Goal: Task Accomplishment & Management: Manage account settings

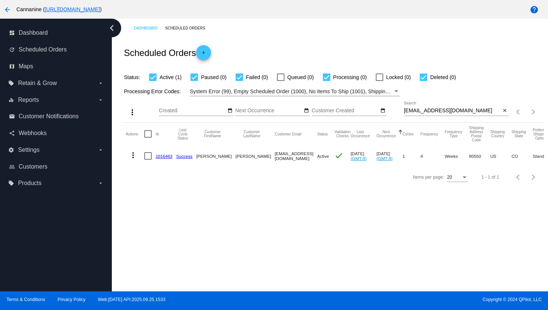
click at [434, 110] on input "[EMAIL_ADDRESS][DOMAIN_NAME]" at bounding box center [451, 111] width 97 height 6
paste input "[EMAIL_ADDRESS]"
click at [132, 157] on mat-icon "more_vert" at bounding box center [133, 154] width 9 height 9
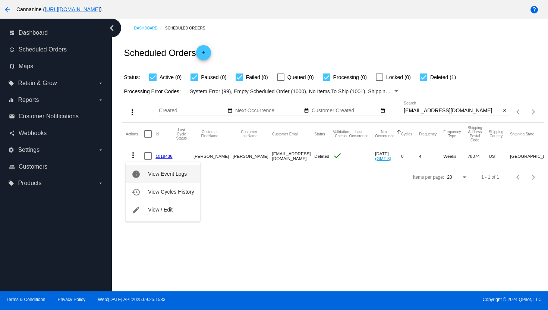
click at [165, 175] on span "View Event Logs" at bounding box center [167, 174] width 39 height 6
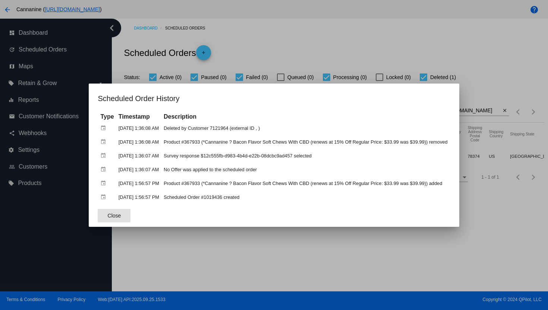
click at [344, 35] on div at bounding box center [274, 155] width 548 height 310
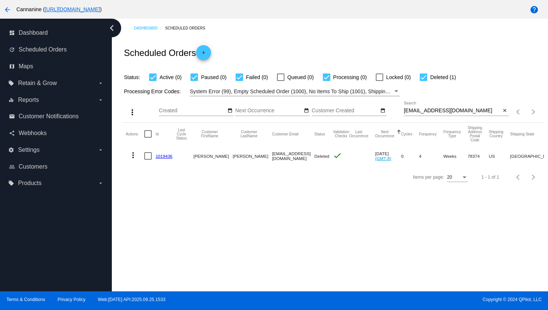
click at [422, 110] on input "[EMAIL_ADDRESS][DOMAIN_NAME]" at bounding box center [451, 111] width 97 height 6
paste input "cacareyc2"
click at [135, 158] on mat-icon "more_vert" at bounding box center [133, 154] width 9 height 9
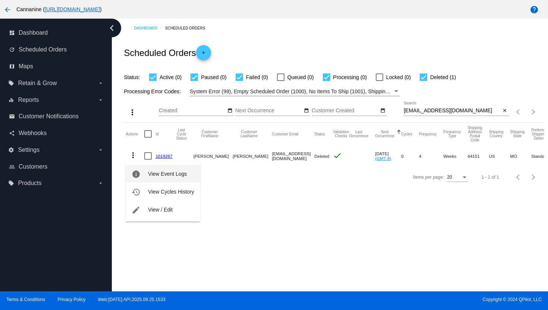
click at [146, 171] on button "info View Event Logs" at bounding box center [163, 174] width 74 height 18
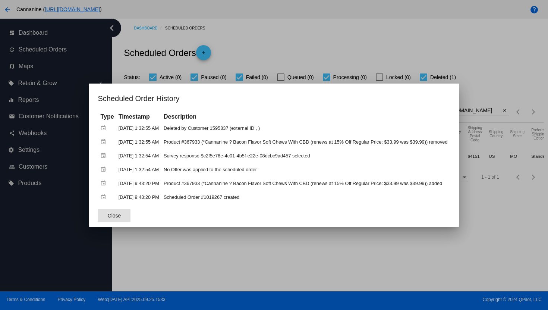
click at [287, 42] on div at bounding box center [274, 155] width 548 height 310
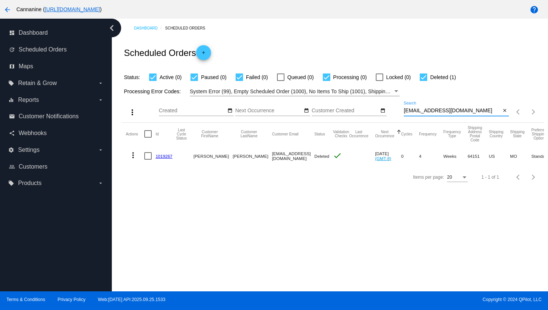
click at [416, 112] on input "[EMAIL_ADDRESS][DOMAIN_NAME]" at bounding box center [451, 111] width 97 height 6
click at [418, 112] on input "[EMAIL_ADDRESS][DOMAIN_NAME]" at bounding box center [451, 111] width 97 height 6
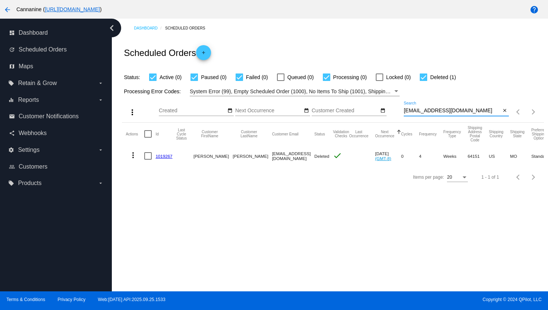
click at [418, 112] on input "[EMAIL_ADDRESS][DOMAIN_NAME]" at bounding box center [451, 111] width 97 height 6
paste input "[EMAIL_ADDRESS]"
type input "[EMAIL_ADDRESS][DOMAIN_NAME]"
click at [130, 153] on mat-icon "more_vert" at bounding box center [133, 154] width 9 height 9
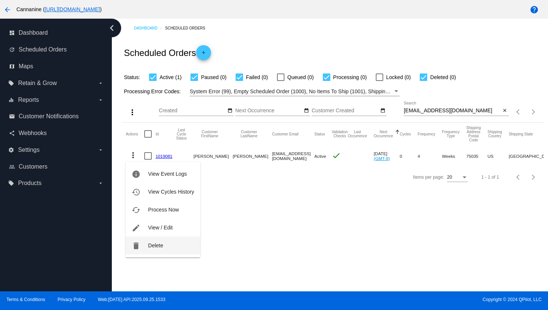
click at [163, 242] on button "delete Delete" at bounding box center [163, 245] width 74 height 18
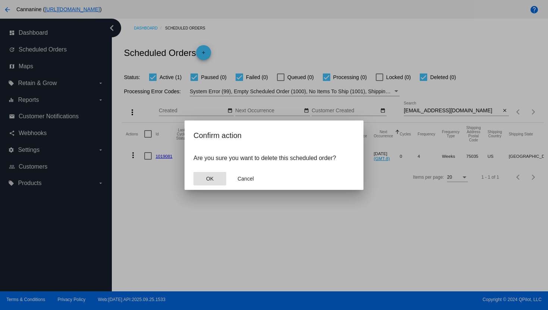
click at [211, 181] on span "OK" at bounding box center [209, 178] width 7 height 6
